Goal: Transaction & Acquisition: Purchase product/service

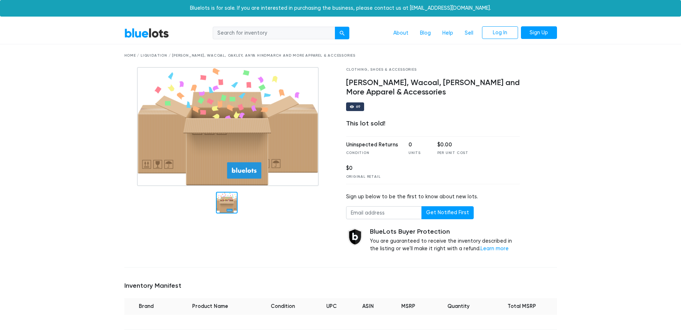
click at [153, 55] on div "Home / Liquidation / Madewell, Wacoal, Oakley, Anya Hindmarch and More Apparel …" at bounding box center [340, 55] width 432 height 5
click at [126, 56] on div "Home / Liquidation / Madewell, Wacoal, Oakley, Anya Hindmarch and More Apparel …" at bounding box center [340, 55] width 432 height 5
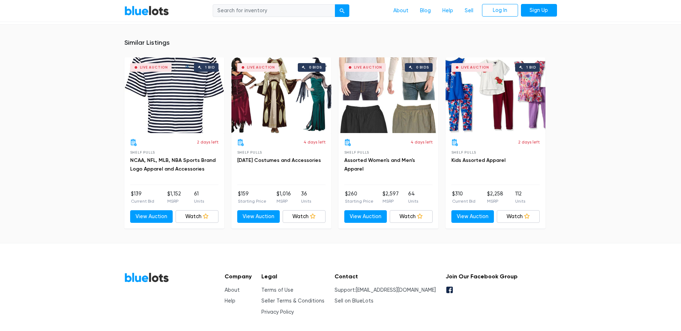
scroll to position [417, 0]
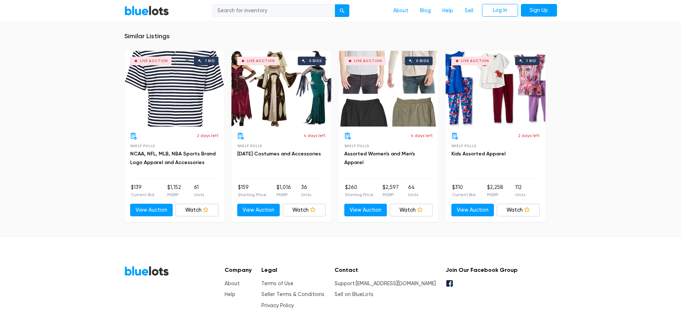
click at [139, 266] on link "BlueLots" at bounding box center [146, 271] width 45 height 10
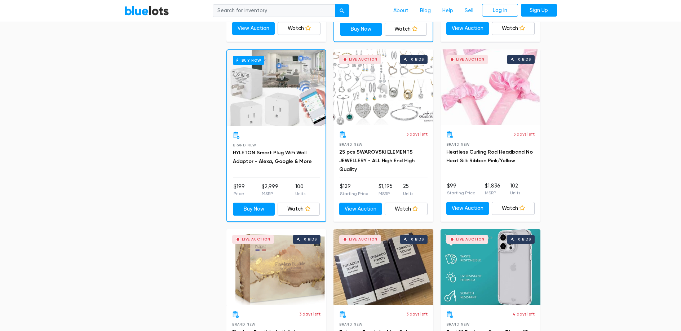
scroll to position [553, 0]
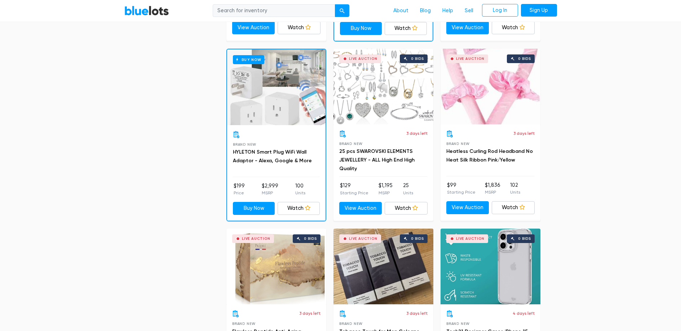
click at [381, 89] on div "Live Auction 0 bids" at bounding box center [383, 87] width 100 height 76
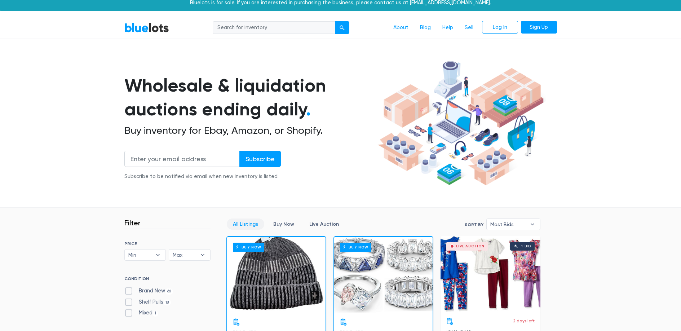
scroll to position [0, 0]
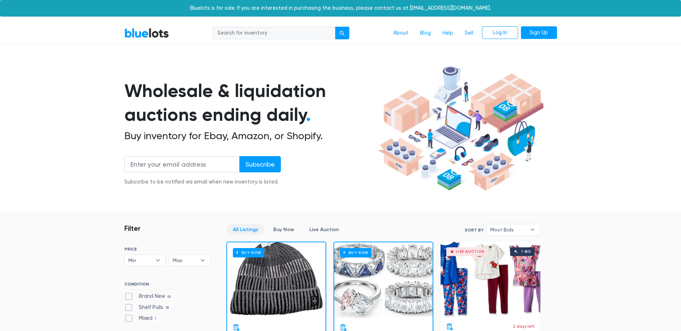
click at [261, 35] on input "search" at bounding box center [274, 33] width 123 height 13
type input "madewell"
click at [335, 27] on button "submit" at bounding box center [342, 33] width 14 height 13
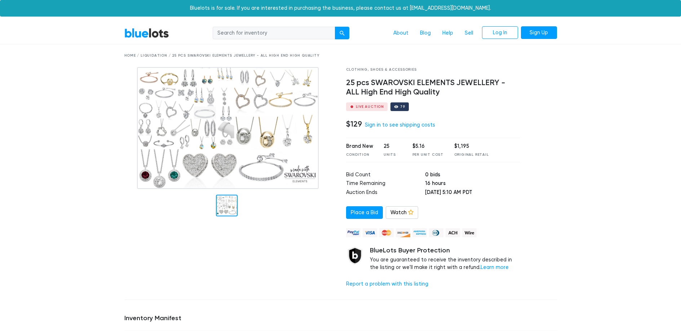
click at [216, 167] on img at bounding box center [228, 128] width 182 height 122
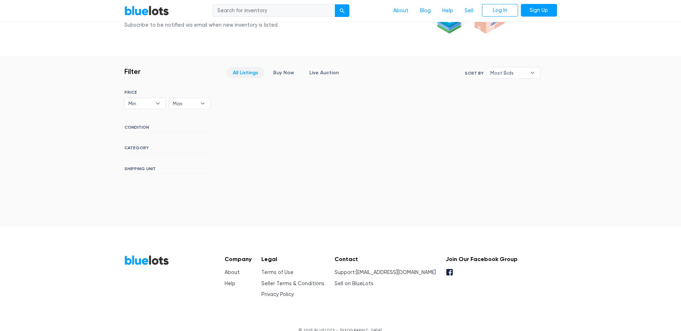
scroll to position [169, 0]
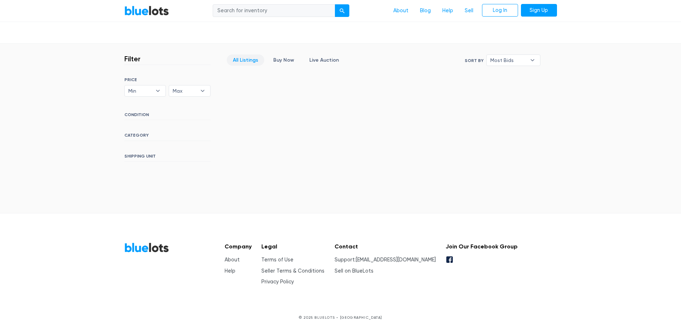
click at [145, 114] on h6 "CONDITION" at bounding box center [167, 116] width 86 height 8
click at [285, 58] on link "Buy Now" at bounding box center [283, 59] width 33 height 11
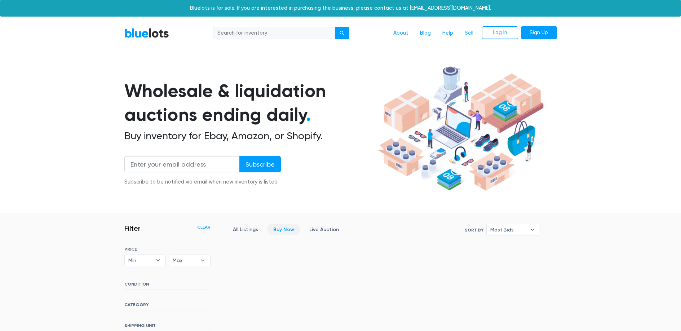
scroll to position [169, 0]
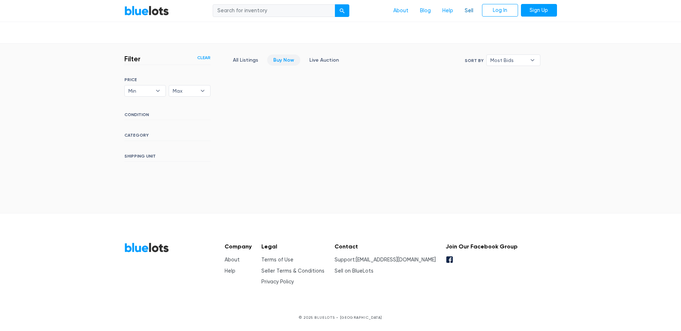
click at [475, 5] on link "Sell" at bounding box center [469, 11] width 20 height 14
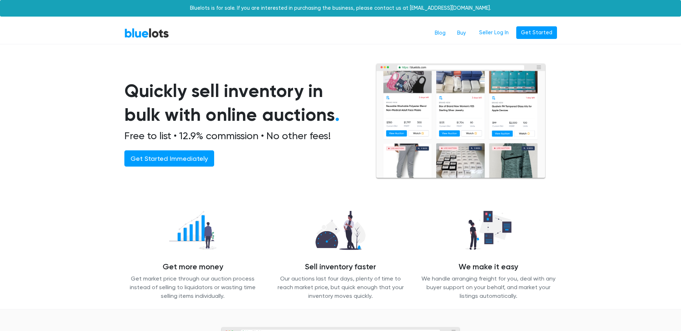
click at [470, 10] on div "Bluelots is for sale. If you are interested in purchasing the business, please …" at bounding box center [340, 8] width 681 height 17
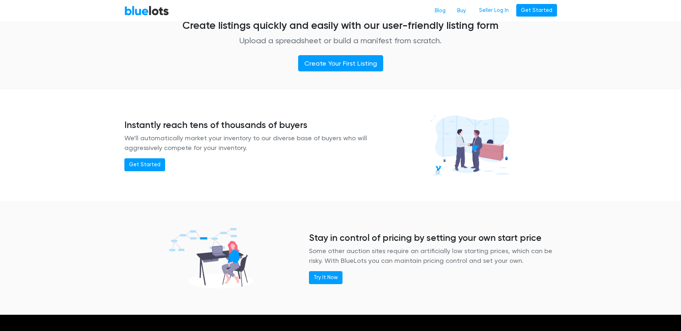
scroll to position [470, 0]
